Goal: Information Seeking & Learning: Find specific fact

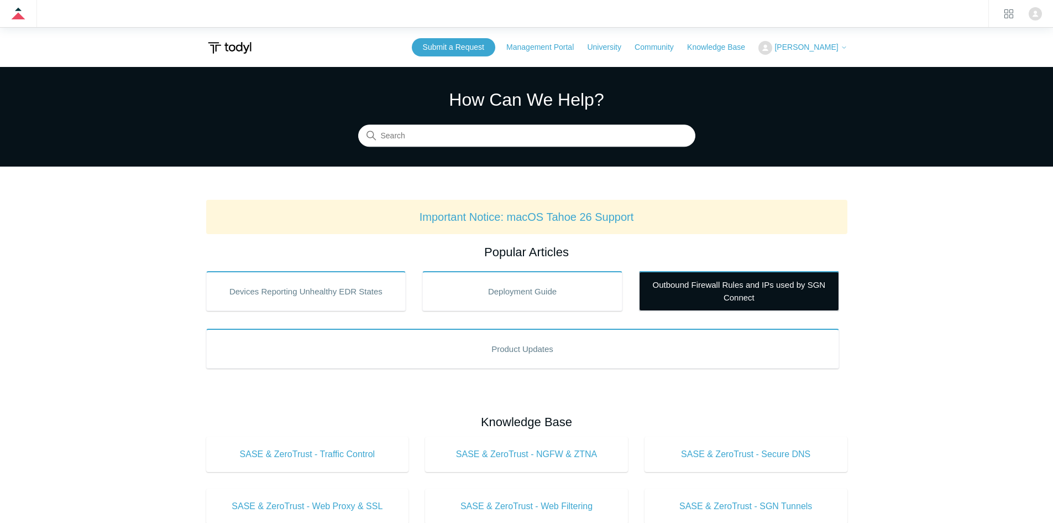
click at [713, 297] on link "Outbound Firewall Rules and IPs used by SGN Connect" at bounding box center [739, 291] width 200 height 40
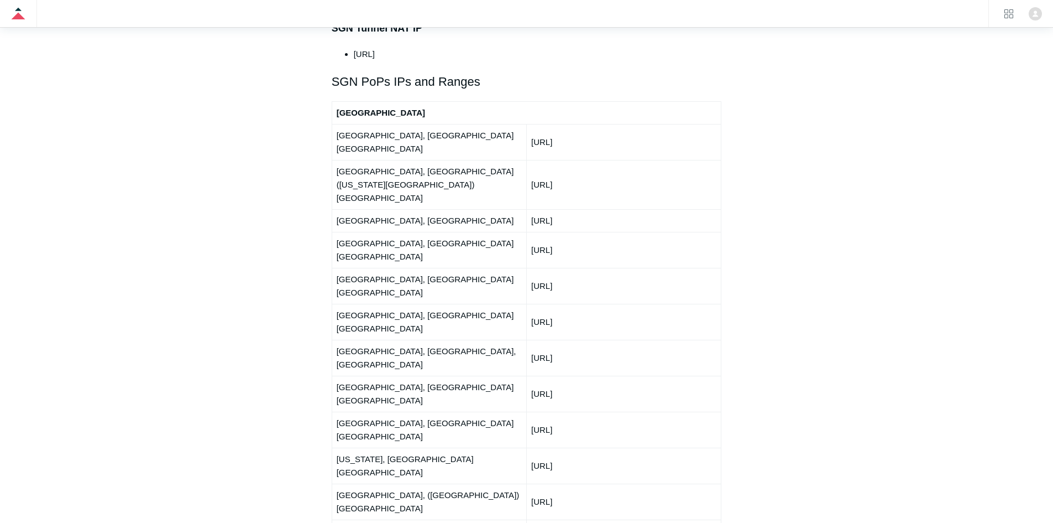
scroll to position [1327, 0]
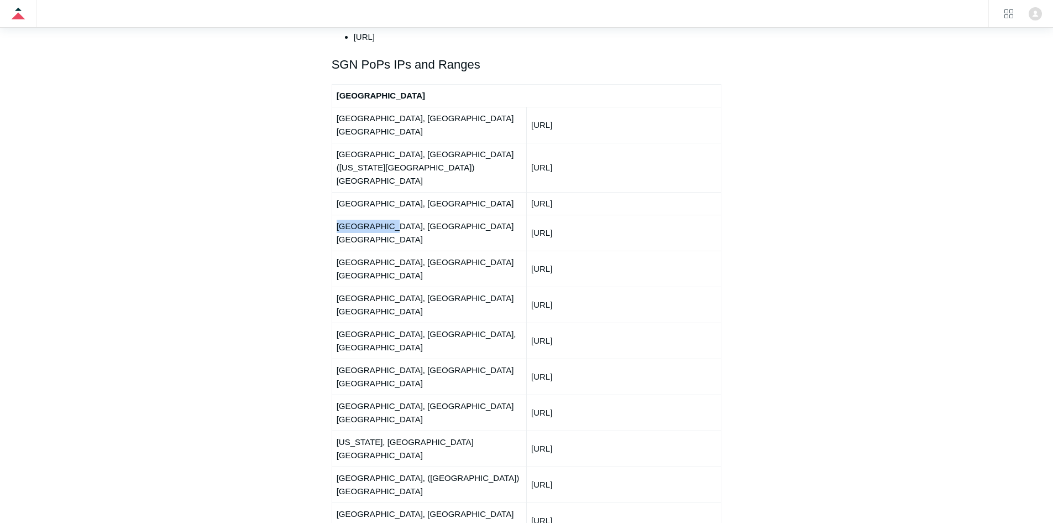
drag, startPoint x: 371, startPoint y: 165, endPoint x: 384, endPoint y: 165, distance: 12.7
click at [384, 215] on td "Chicago, IL USA" at bounding box center [429, 233] width 195 height 36
drag, startPoint x: 335, startPoint y: 206, endPoint x: 400, endPoint y: 206, distance: 65.8
click at [389, 286] on td "Denver, CO USA" at bounding box center [429, 304] width 195 height 36
drag, startPoint x: 541, startPoint y: 203, endPoint x: 603, endPoint y: 203, distance: 62.5
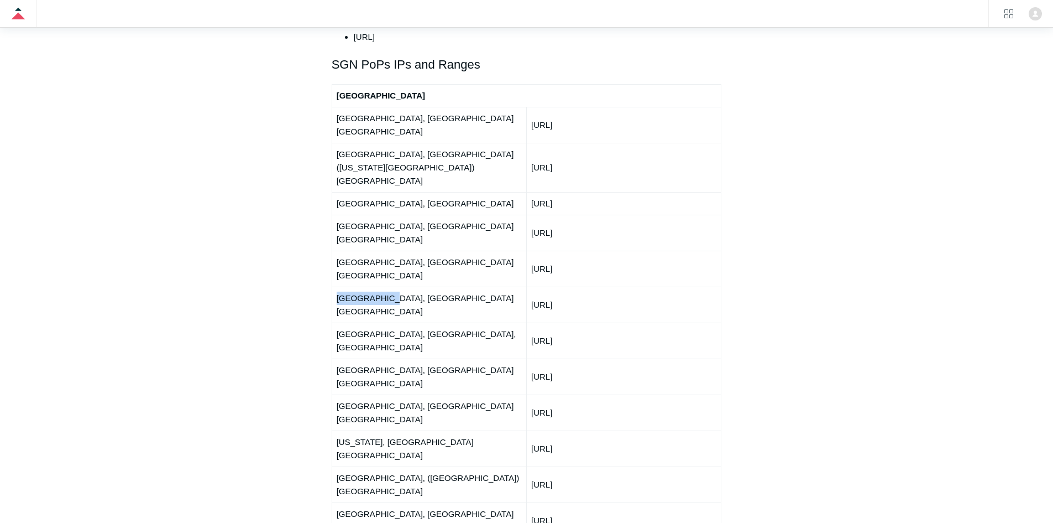
click at [603, 286] on td "150.252.244.0/24" at bounding box center [623, 304] width 195 height 36
drag, startPoint x: 529, startPoint y: 163, endPoint x: 596, endPoint y: 152, distance: 67.7
click at [596, 215] on td "150.252.242.0/24" at bounding box center [623, 233] width 195 height 36
click at [598, 215] on td "150.252.242.0/24" at bounding box center [623, 233] width 195 height 36
click at [683, 286] on td "150.252.244.0/24" at bounding box center [623, 304] width 195 height 36
